Goal: Transaction & Acquisition: Subscribe to service/newsletter

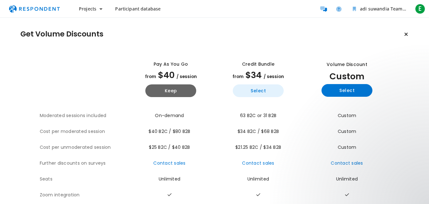
click at [261, 87] on button "Select" at bounding box center [258, 91] width 51 height 13
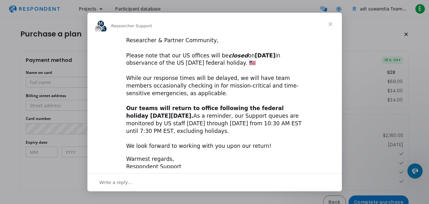
click at [210, 97] on div "Researcher & Partner Community, ​ Please note that our US offices will be close…" at bounding box center [214, 93] width 177 height 113
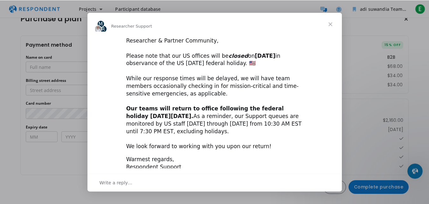
scroll to position [19, 0]
click at [272, 56] on b "[DATE]" at bounding box center [265, 55] width 21 height 6
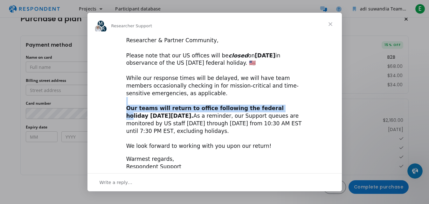
drag, startPoint x: 259, startPoint y: 109, endPoint x: 267, endPoint y: 99, distance: 12.4
click at [267, 99] on div "Researcher & Partner Community, ​ Please note that our US offices will be close…" at bounding box center [214, 93] width 177 height 113
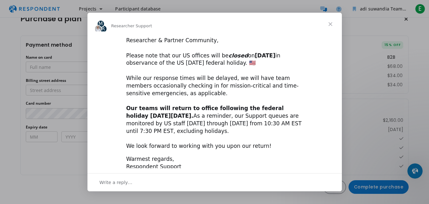
click at [267, 99] on div "Researcher & Partner Community, ​ Please note that our US offices will be close…" at bounding box center [214, 93] width 177 height 113
click at [121, 182] on span "Write a reply…" at bounding box center [115, 183] width 33 height 8
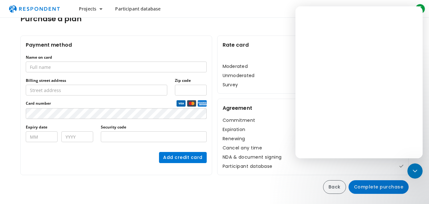
scroll to position [0, 0]
click at [121, 182] on section "Payment method Name on card Billing street address Zip code Card number Expiry …" at bounding box center [214, 115] width 388 height 159
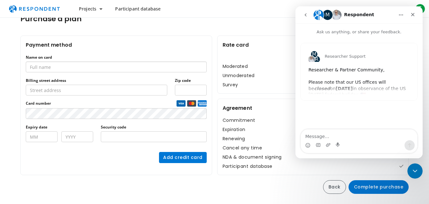
click at [79, 65] on input "Name on card" at bounding box center [116, 67] width 181 height 11
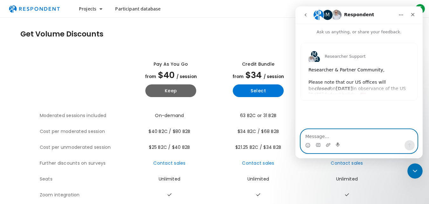
click at [327, 134] on textarea "Message…" at bounding box center [359, 135] width 116 height 11
type textarea "yea"
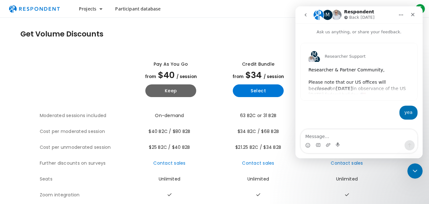
click at [298, 198] on td at bounding box center [258, 196] width 87 height 16
click at [412, 17] on div "Close" at bounding box center [412, 14] width 11 height 11
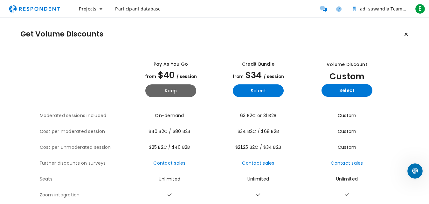
drag, startPoint x: 394, startPoint y: 46, endPoint x: 334, endPoint y: 70, distance: 64.3
click at [334, 70] on div "Get Volume Discounts View all plan details Pay as you go from $40 / session Kee…" at bounding box center [214, 139] width 429 height 243
click at [404, 81] on section "The table outlines the plans provided by Respondent for comparison, and include…" at bounding box center [214, 151] width 388 height 200
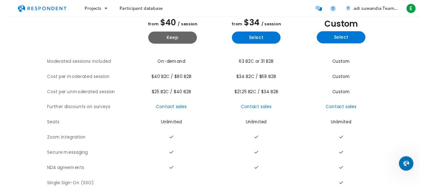
scroll to position [63, 0]
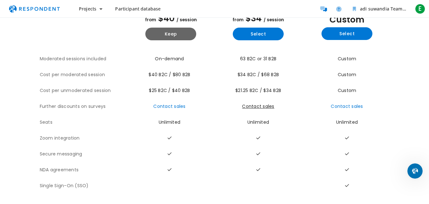
click at [267, 103] on link "Contact sales" at bounding box center [258, 106] width 32 height 6
